Goal: Information Seeking & Learning: Find specific fact

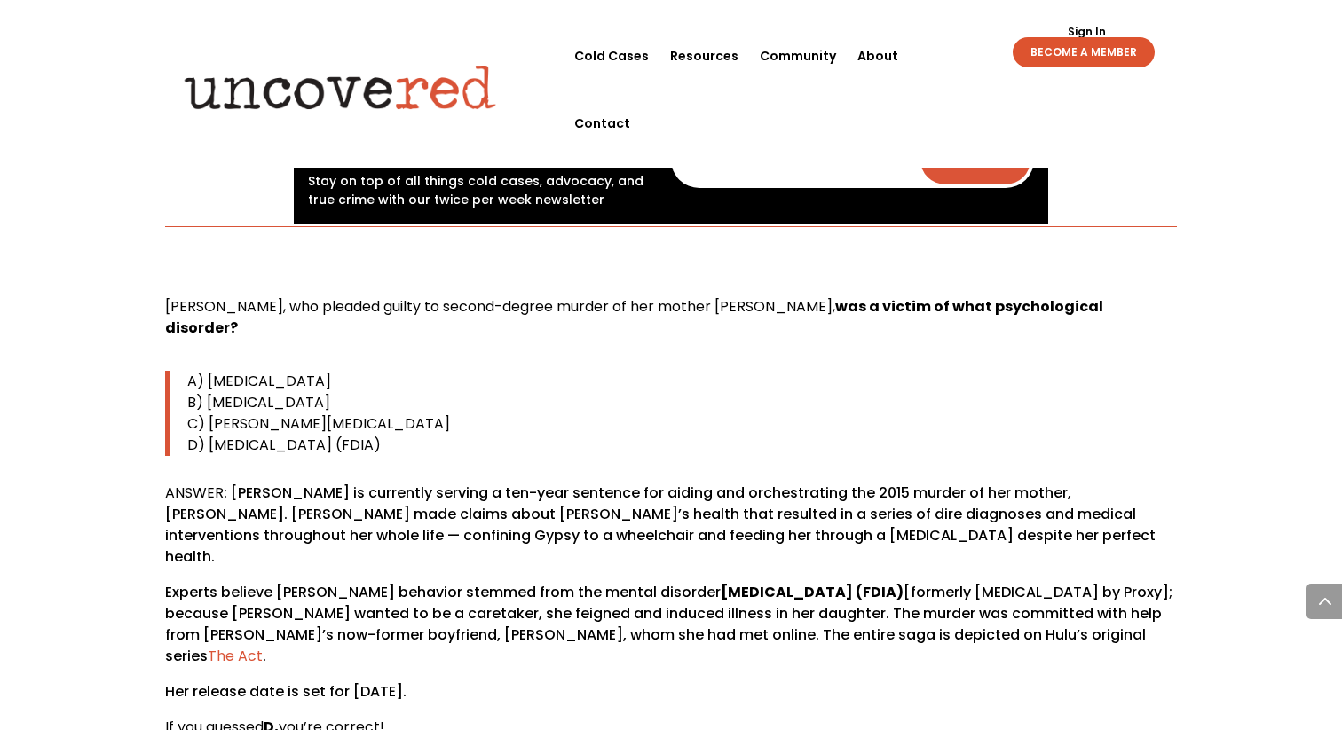
scroll to position [902, 0]
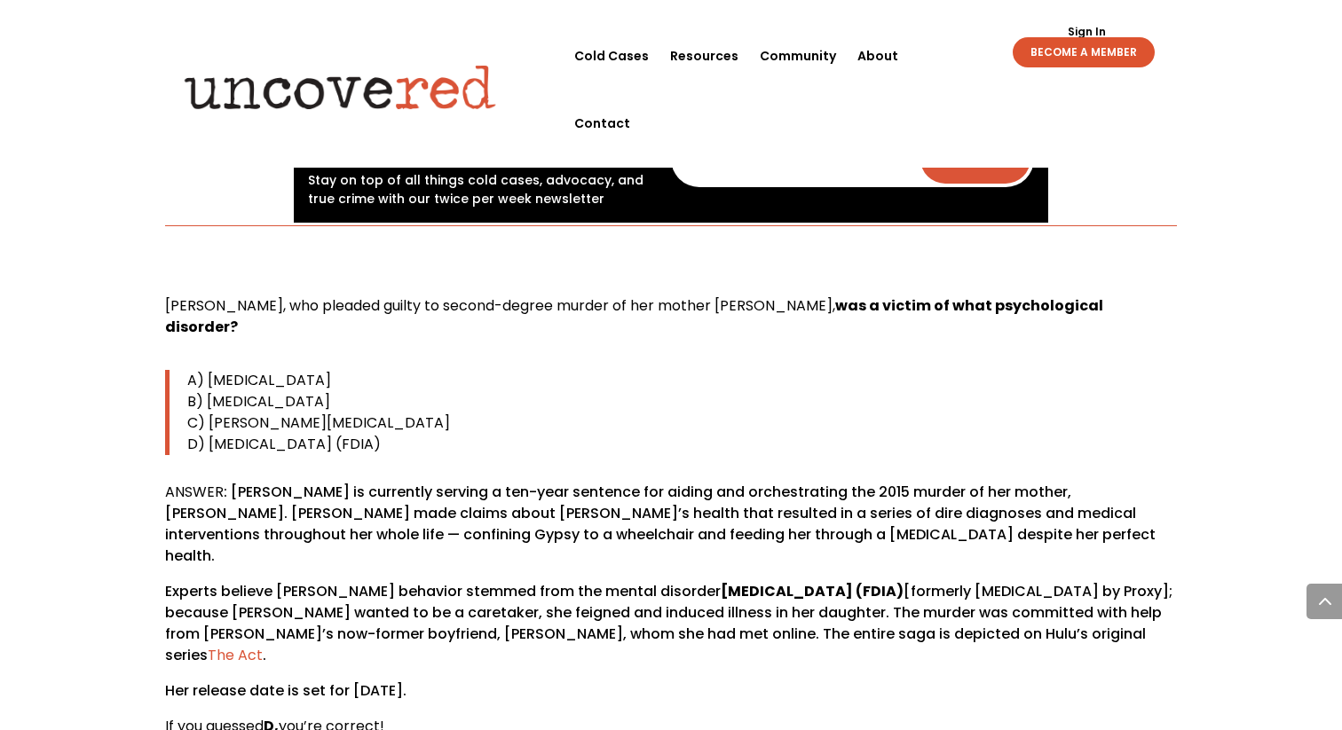
click at [333, 311] on span "[PERSON_NAME], who pleaded guilty to second-degree murder of her mother [PERSON…" at bounding box center [500, 306] width 670 height 20
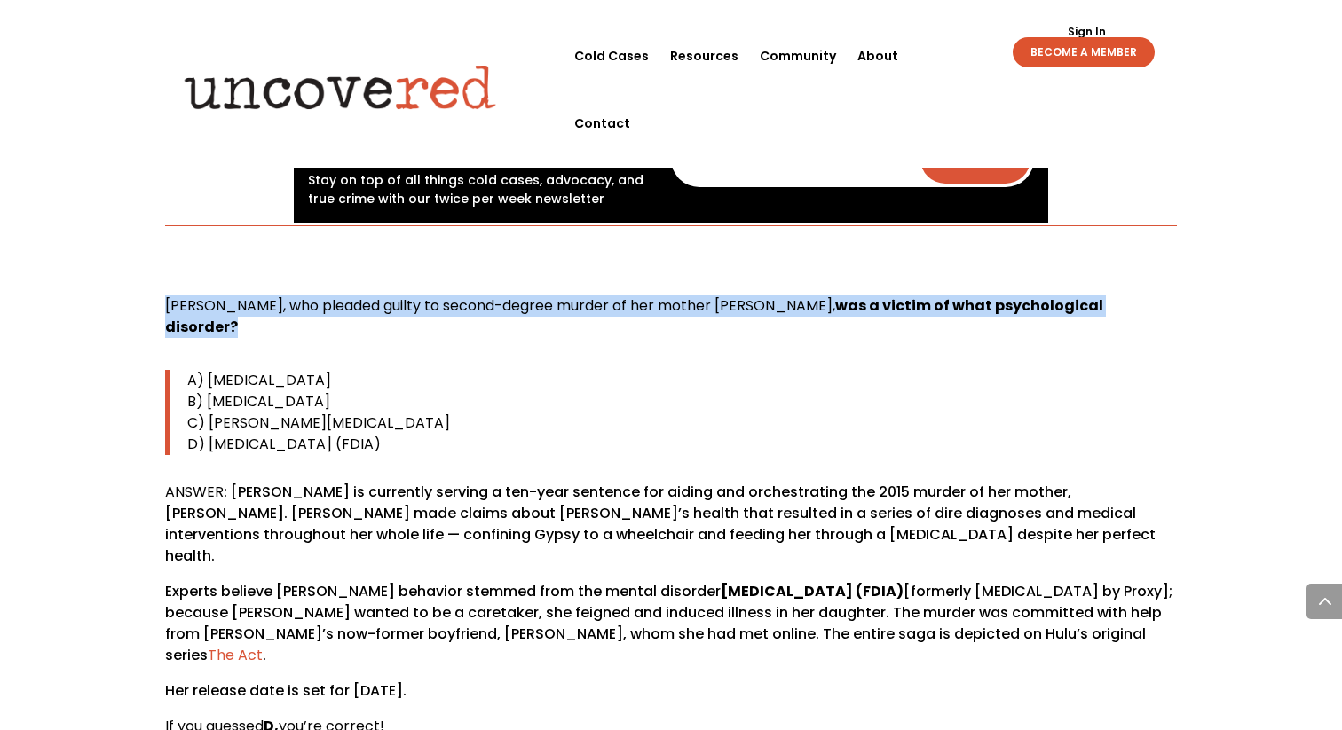
click at [333, 311] on span "[PERSON_NAME], who pleaded guilty to second-degree murder of her mother [PERSON…" at bounding box center [500, 306] width 670 height 20
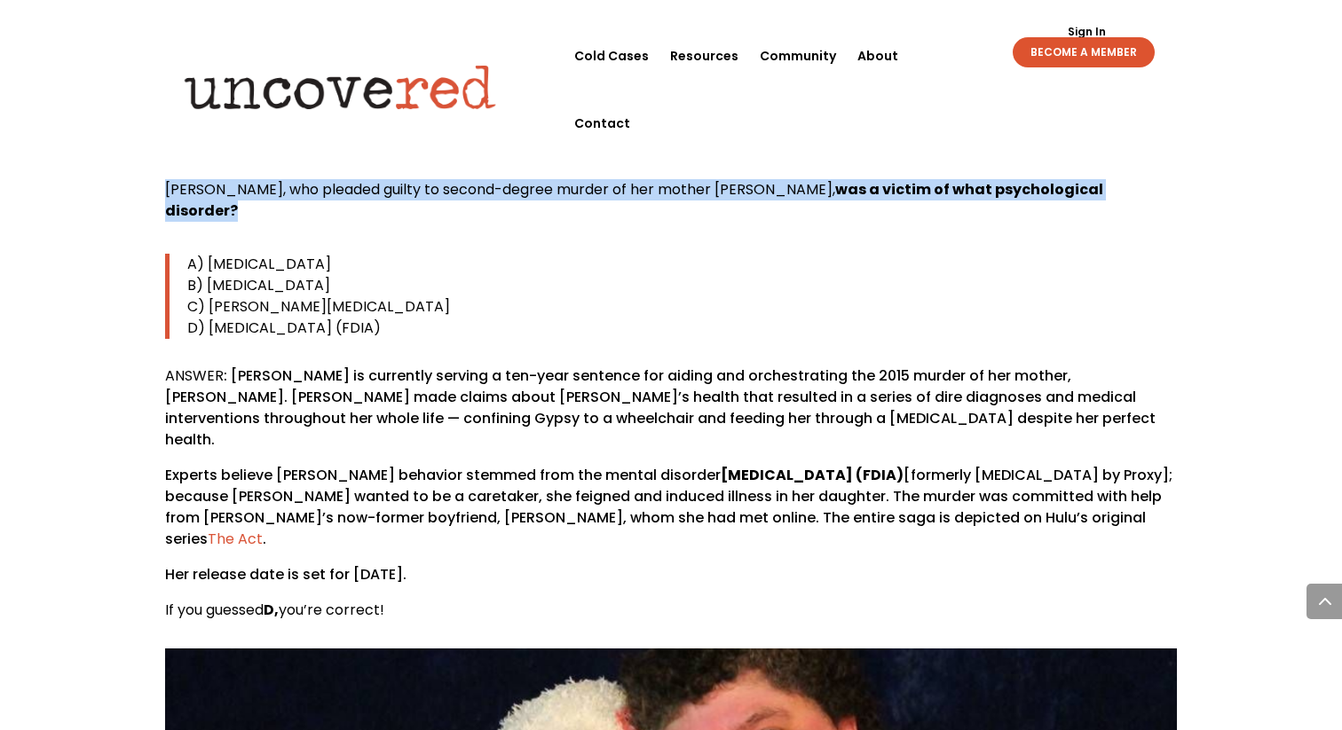
scroll to position [1055, 0]
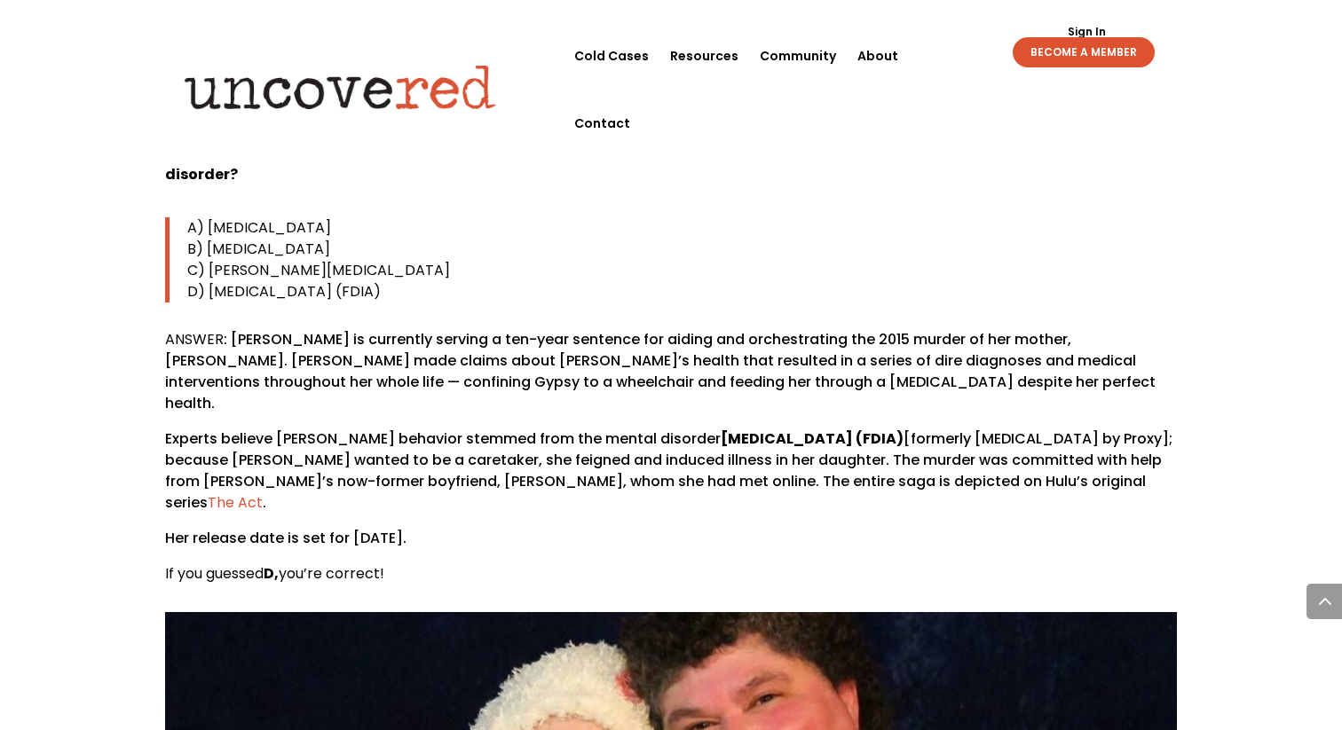
click at [349, 366] on p "ANSWER : [PERSON_NAME] is currently serving a ten-year sentence for aiding and …" at bounding box center [671, 378] width 1012 height 99
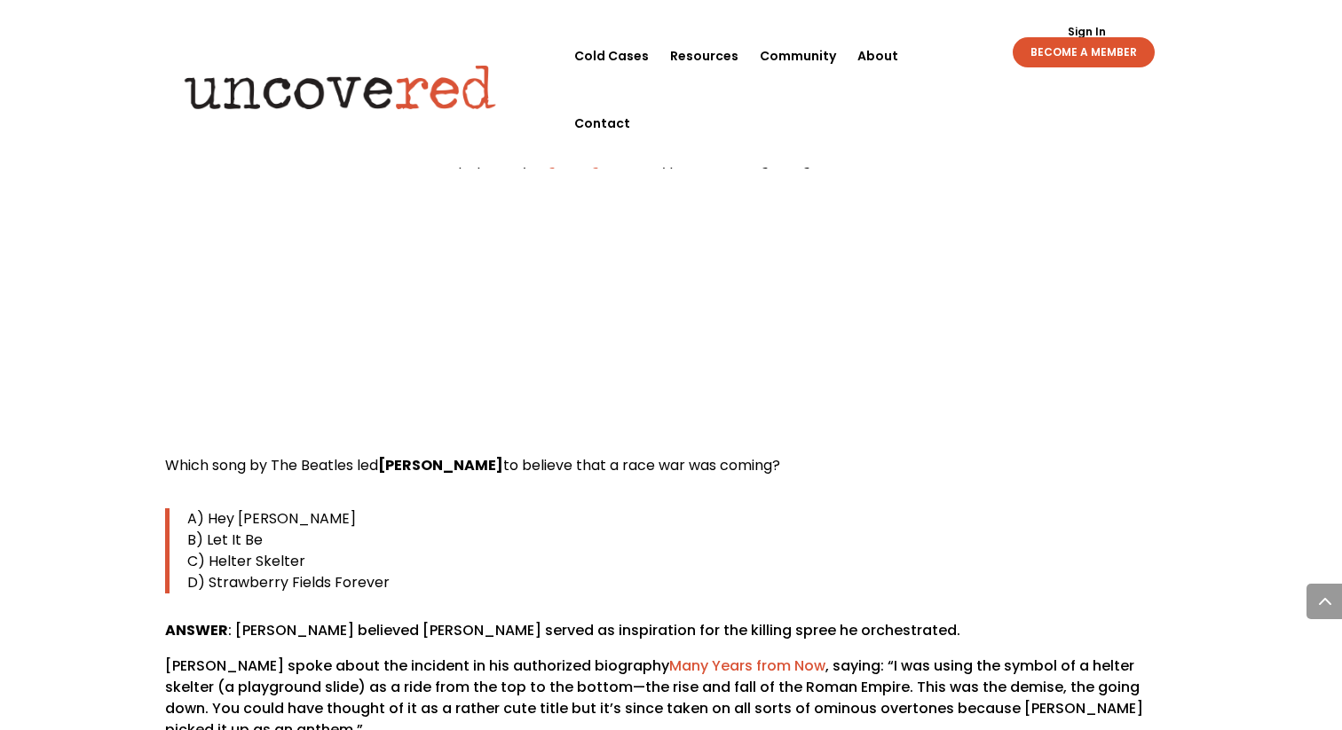
scroll to position [7672, 0]
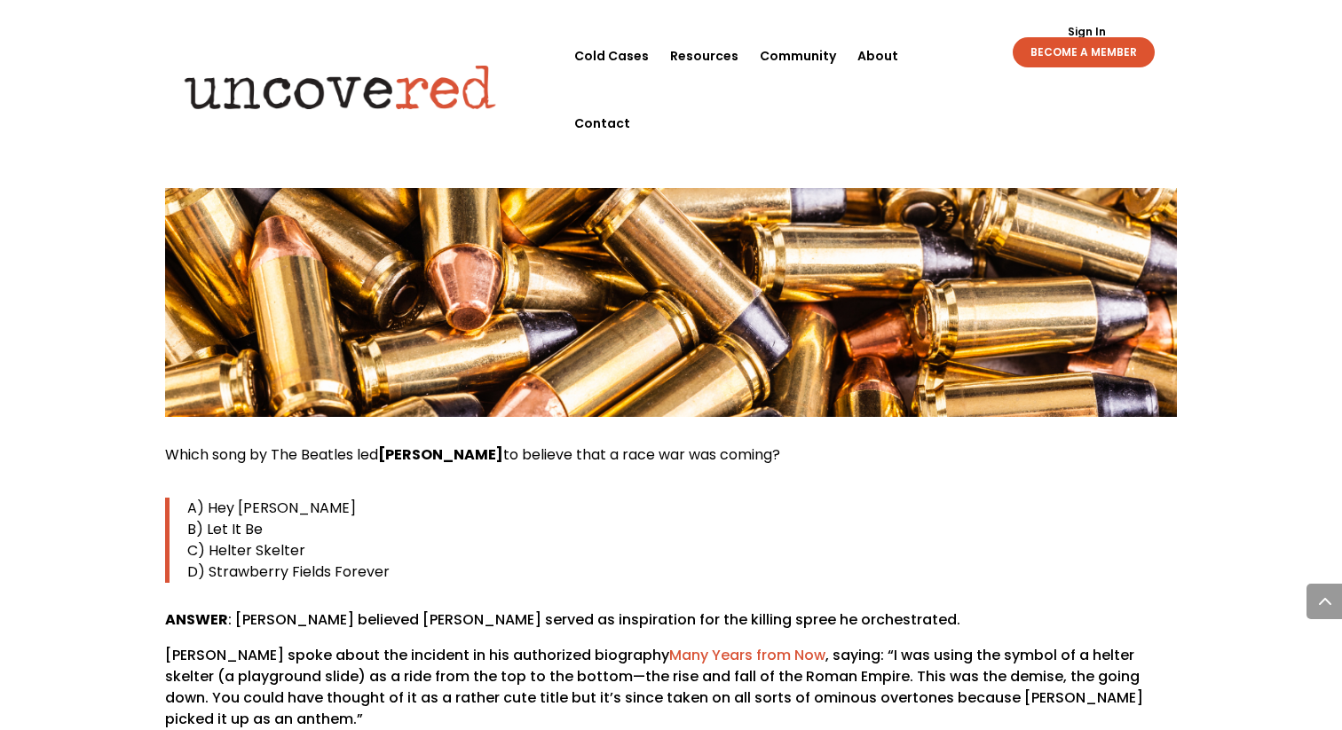
drag, startPoint x: 787, startPoint y: 369, endPoint x: 166, endPoint y: 374, distance: 621.2
click at [165, 445] on p "Which song by The Beatles led [PERSON_NAME] to believe that a race war was comi…" at bounding box center [671, 462] width 1012 height 35
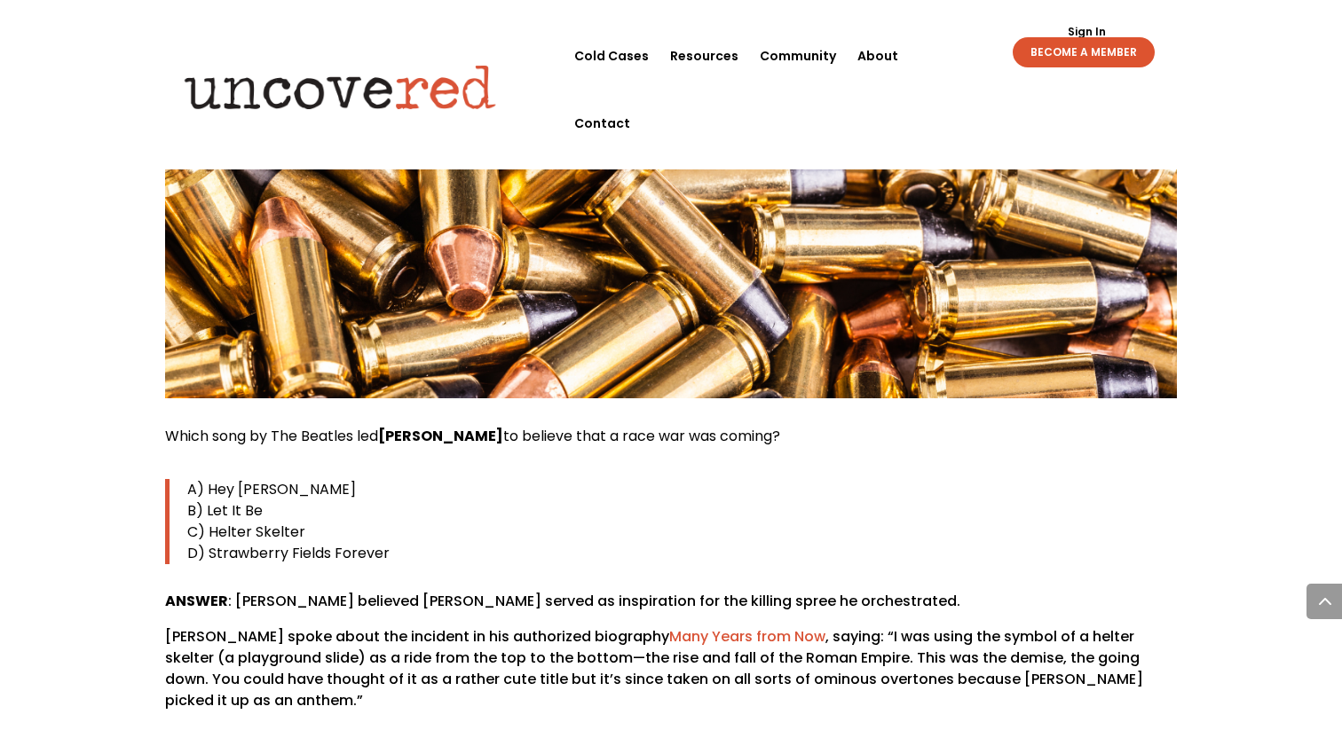
copy span "Which song by The Beatles led [PERSON_NAME] to believe that a race war was comi…"
click at [481, 500] on p "B) Let It Be" at bounding box center [681, 510] width 989 height 21
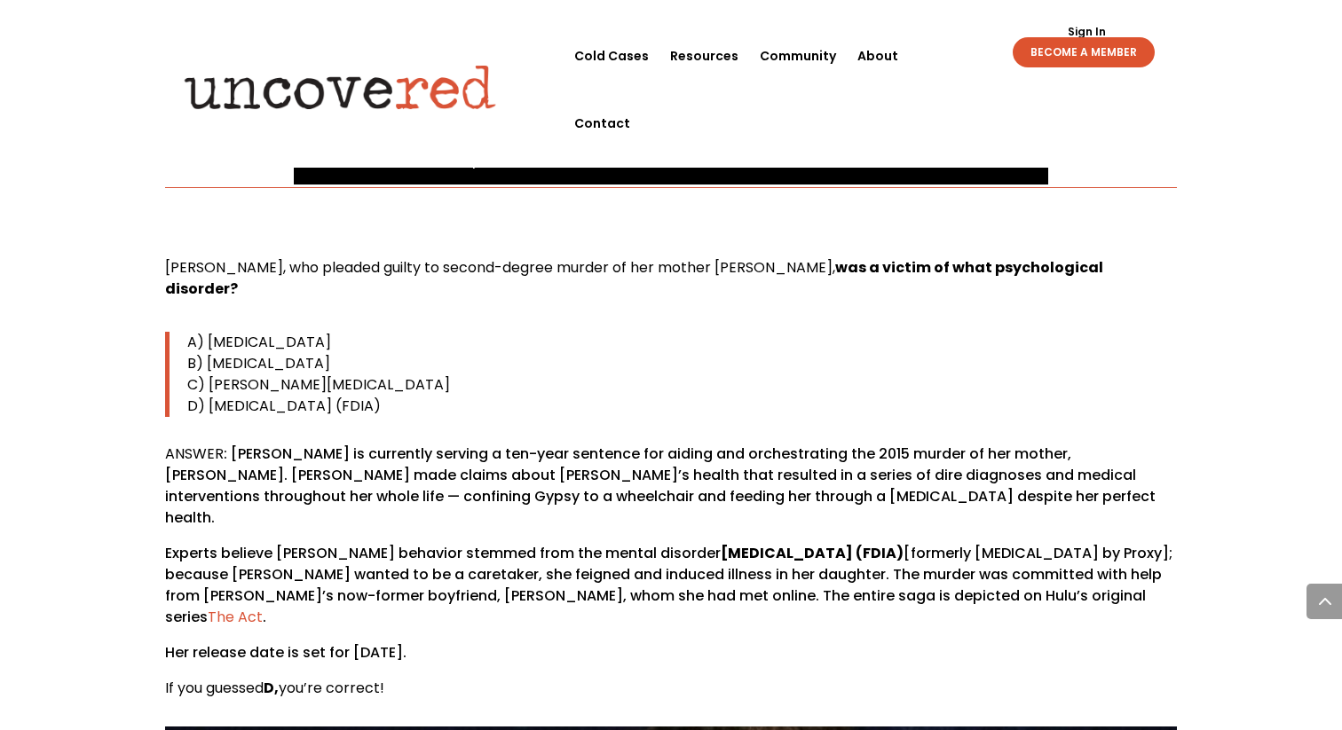
scroll to position [942, 0]
click at [619, 269] on span "[PERSON_NAME], who pleaded guilty to second-degree murder of her mother [PERSON…" at bounding box center [500, 266] width 670 height 20
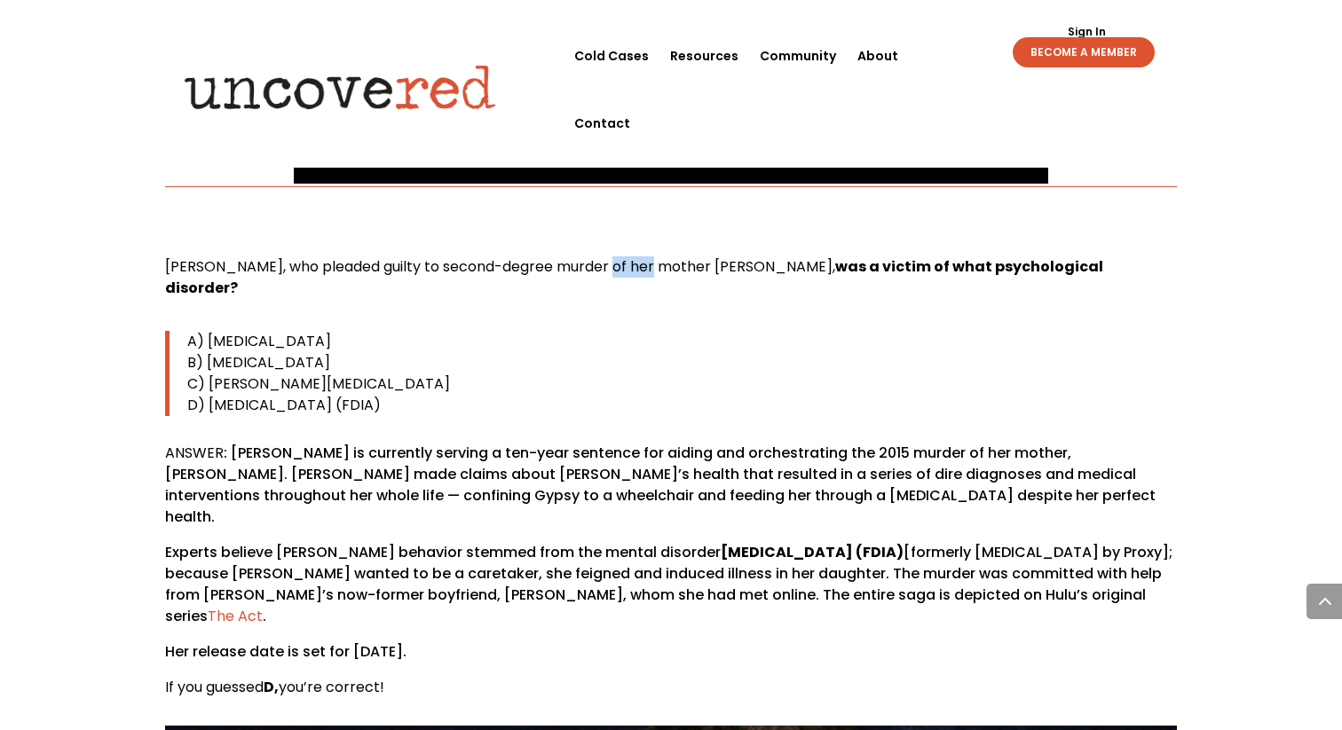
click at [619, 269] on span "[PERSON_NAME], who pleaded guilty to second-degree murder of her mother [PERSON…" at bounding box center [500, 266] width 670 height 20
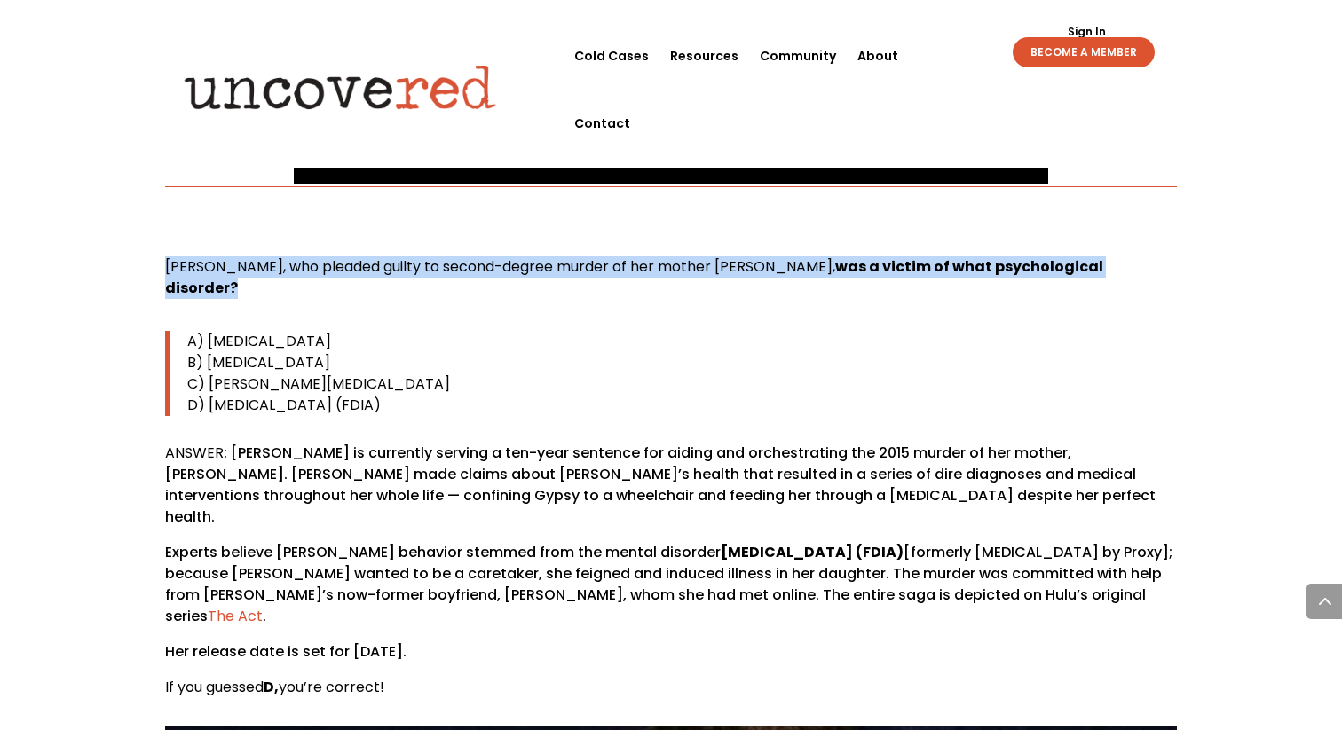
copy div "[PERSON_NAME], who pleaded guilty to second-degree murder of her mother [PERSON…"
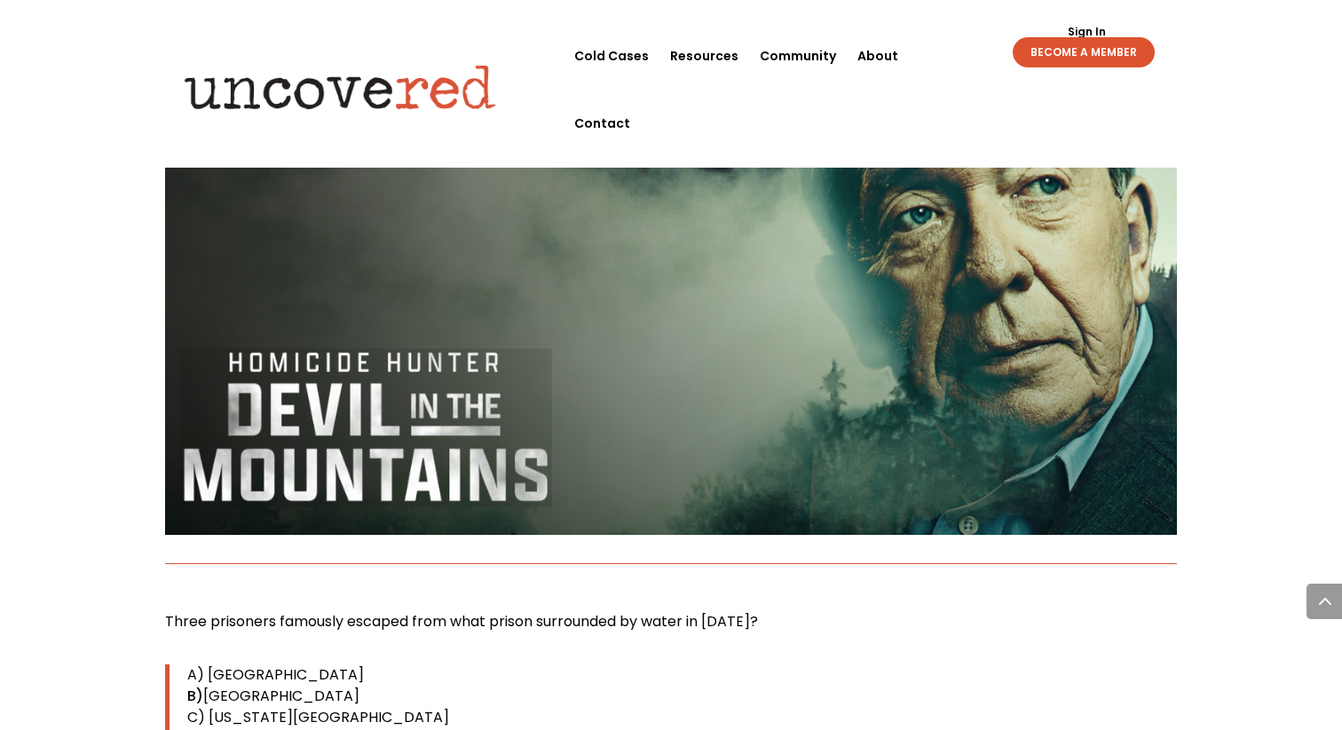
scroll to position [12093, 0]
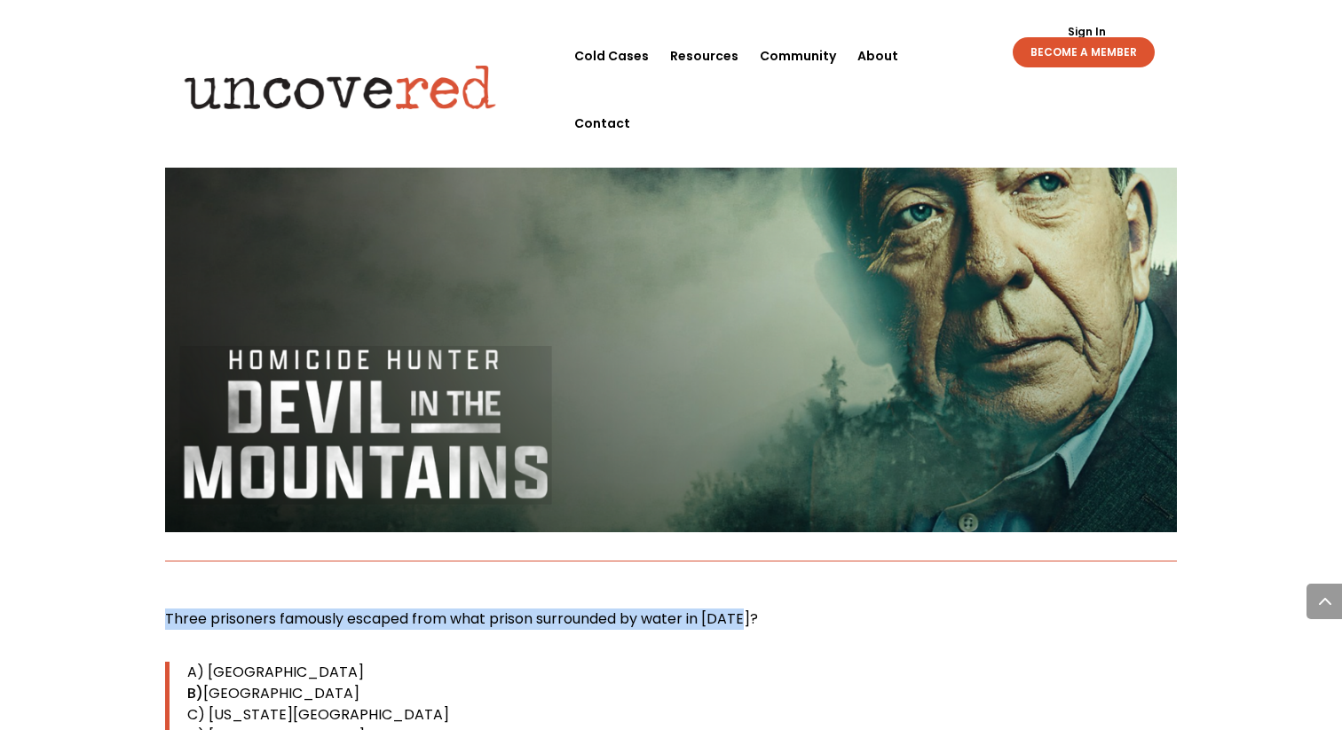
drag, startPoint x: 746, startPoint y: 490, endPoint x: 239, endPoint y: 479, distance: 507.7
copy span "Three prisoners famously escaped from what prison surrounded by water in [DATE]?"
click at [571, 683] on p "B) [GEOGRAPHIC_DATA]" at bounding box center [681, 693] width 989 height 21
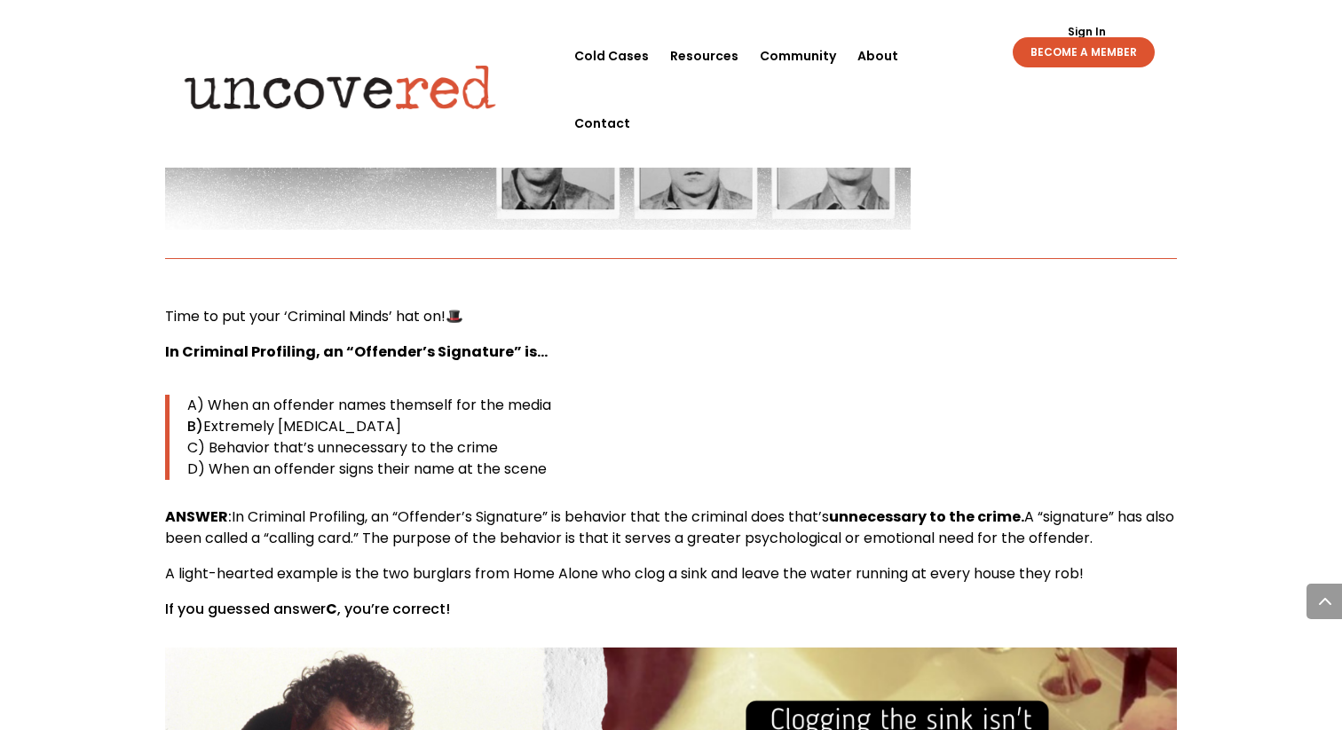
scroll to position [13043, 0]
